Goal: Transaction & Acquisition: Purchase product/service

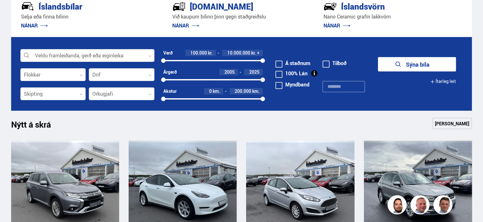
scroll to position [204, 0]
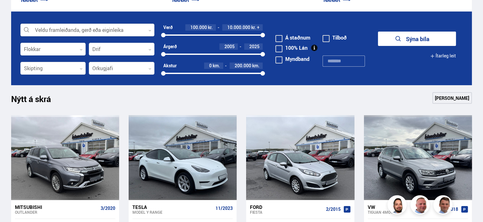
click at [73, 28] on div at bounding box center [87, 30] width 134 height 13
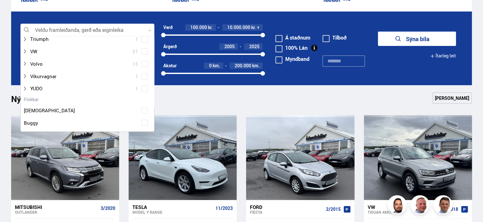
scroll to position [499, 0]
click at [149, 30] on icon at bounding box center [149, 30] width 3 height 3
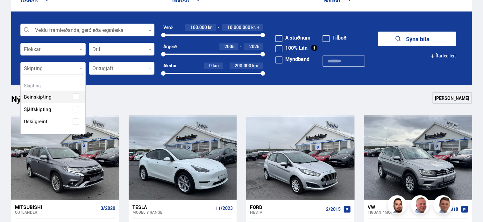
click at [28, 71] on div at bounding box center [53, 68] width 66 height 13
click at [41, 108] on div "Beinskipting Sjálfskipting Óskilgreint" at bounding box center [53, 104] width 65 height 47
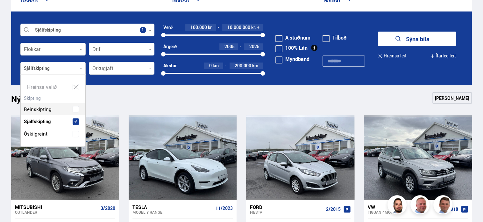
scroll to position [71, 65]
click at [145, 66] on div at bounding box center [122, 68] width 66 height 13
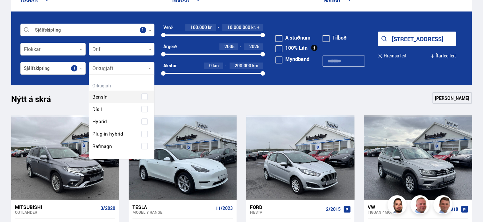
scroll to position [83, 65]
click at [109, 95] on div "Bensín" at bounding box center [121, 92] width 65 height 22
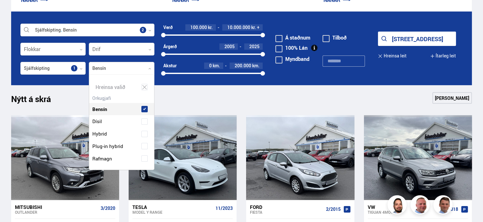
scroll to position [95, 63]
click at [100, 121] on span "Dísil" at bounding box center [97, 121] width 10 height 9
click at [108, 144] on span "Plug-in hybrid" at bounding box center [107, 145] width 31 height 9
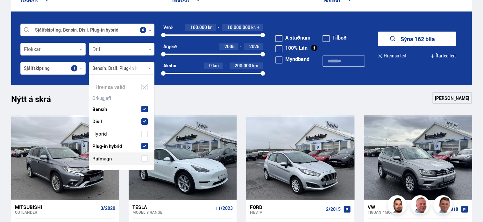
click at [97, 158] on span "Rafmagn" at bounding box center [102, 158] width 20 height 9
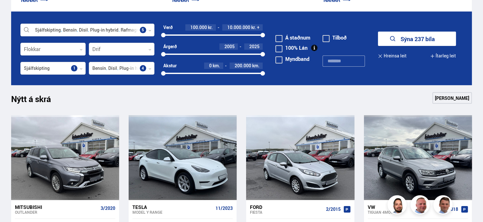
click at [8, 70] on section "Sjálfskipting Bensín Dísil Plug-in hybrid Rafmagn Veldu framleiðanda, gerð eða …" at bounding box center [242, 48] width 472 height 74
click at [238, 46] on div "2005" at bounding box center [229, 46] width 18 height 6
click at [227, 53] on div "2005 2025" at bounding box center [213, 54] width 100 height 6
click at [264, 34] on div at bounding box center [263, 35] width 4 height 4
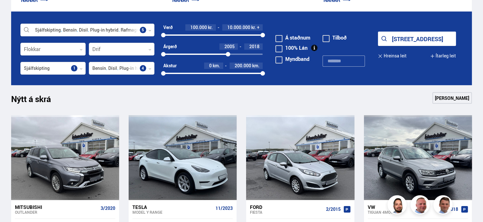
click at [259, 34] on div at bounding box center [213, 34] width 100 height 1
click at [229, 34] on div at bounding box center [211, 34] width 96 height 1
click at [220, 34] on div "100000 6700000" at bounding box center [213, 35] width 100 height 6
click at [210, 34] on div "100000 5700000" at bounding box center [213, 35] width 100 height 6
click at [203, 34] on div "100000 4800000" at bounding box center [213, 35] width 100 height 6
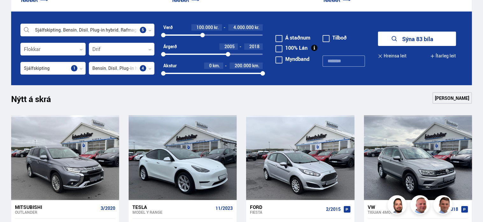
click at [193, 34] on div "100000 4000000" at bounding box center [213, 35] width 100 height 6
click at [193, 34] on div "100000 3100000" at bounding box center [213, 35] width 100 height 6
click at [187, 34] on div "100000 3100000" at bounding box center [213, 35] width 100 height 6
click at [183, 34] on div at bounding box center [175, 34] width 24 height 1
click at [176, 34] on div at bounding box center [172, 34] width 19 height 1
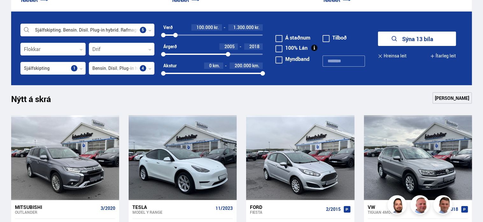
click at [199, 71] on div "0 200000" at bounding box center [213, 73] width 100 height 6
click at [199, 34] on div "100000 1300000" at bounding box center [213, 34] width 100 height 1
click at [171, 35] on div at bounding box center [180, 34] width 35 height 1
click at [176, 34] on div "800000 3600000" at bounding box center [213, 35] width 100 height 6
click at [196, 34] on div "1300000 3600000" at bounding box center [213, 35] width 100 height 6
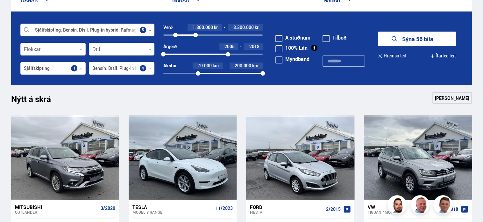
click at [189, 35] on div at bounding box center [186, 34] width 20 height 1
click at [184, 35] on div at bounding box center [182, 34] width 13 height 1
click at [180, 35] on div at bounding box center [180, 34] width 9 height 1
click at [169, 35] on div "1700000 2200000" at bounding box center [213, 34] width 100 height 1
click at [173, 34] on div at bounding box center [176, 34] width 15 height 1
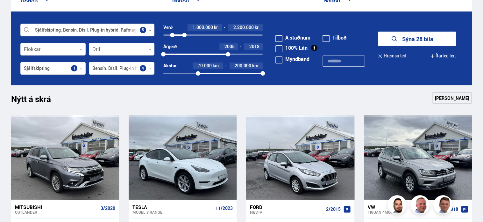
click at [179, 34] on div "1000000 2200000" at bounding box center [213, 35] width 100 height 6
click at [247, 54] on div "2005 2018" at bounding box center [213, 54] width 100 height 1
click at [242, 54] on div at bounding box center [205, 54] width 85 height 1
click at [239, 54] on div at bounding box center [203, 54] width 80 height 1
click at [191, 54] on div at bounding box center [200, 54] width 75 height 1
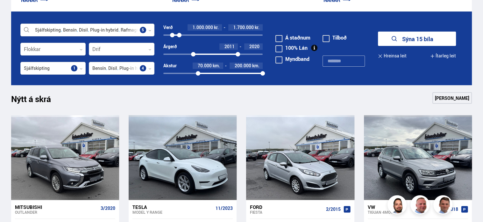
click at [213, 52] on div "2011 2020" at bounding box center [213, 54] width 100 height 6
click at [220, 53] on div "2015 2020" at bounding box center [213, 54] width 100 height 6
click at [221, 54] on div at bounding box center [228, 54] width 20 height 1
click at [241, 72] on div "70000 200000" at bounding box center [213, 73] width 100 height 6
click at [220, 73] on div at bounding box center [220, 73] width 45 height 1
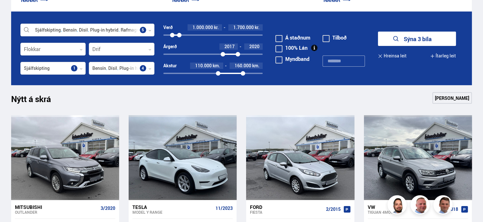
click at [225, 72] on div "110000 160000" at bounding box center [213, 73] width 100 height 6
click at [235, 72] on div "120000 160000" at bounding box center [213, 73] width 100 height 6
click at [214, 73] on div "120000 140000" at bounding box center [213, 73] width 100 height 1
click at [205, 73] on div "100000 140000" at bounding box center [213, 73] width 100 height 1
click at [205, 73] on div "80000 140000" at bounding box center [213, 73] width 100 height 1
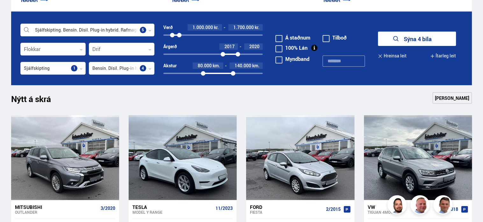
click at [213, 72] on div "80000 140000" at bounding box center [213, 73] width 100 height 6
click at [207, 72] on div "100000 140000" at bounding box center [213, 73] width 100 height 6
drag, startPoint x: 233, startPoint y: 71, endPoint x: 224, endPoint y: 71, distance: 9.6
click at [224, 71] on div at bounding box center [223, 73] width 4 height 4
click at [221, 72] on div at bounding box center [223, 73] width 4 height 4
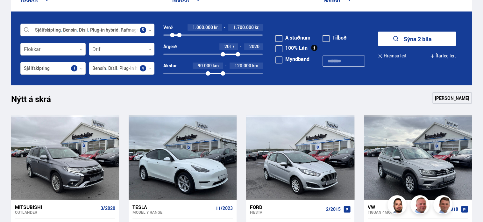
click at [220, 73] on div at bounding box center [215, 73] width 15 height 1
click at [280, 36] on span at bounding box center [279, 38] width 7 height 7
click at [442, 55] on button "Ítarleg leit" at bounding box center [443, 56] width 26 height 14
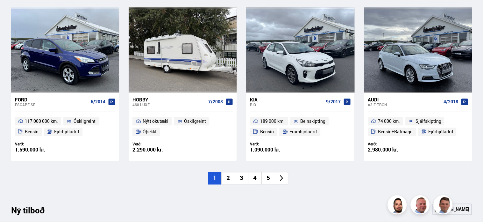
scroll to position [535, 0]
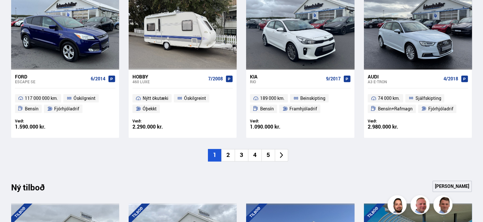
click at [227, 155] on li "2" at bounding box center [227, 155] width 13 height 12
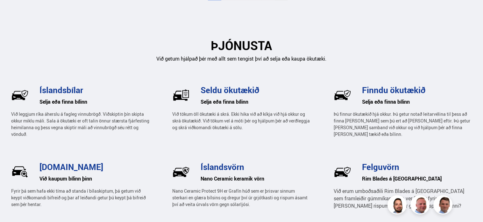
scroll to position [956, 0]
